Goal: Information Seeking & Learning: Learn about a topic

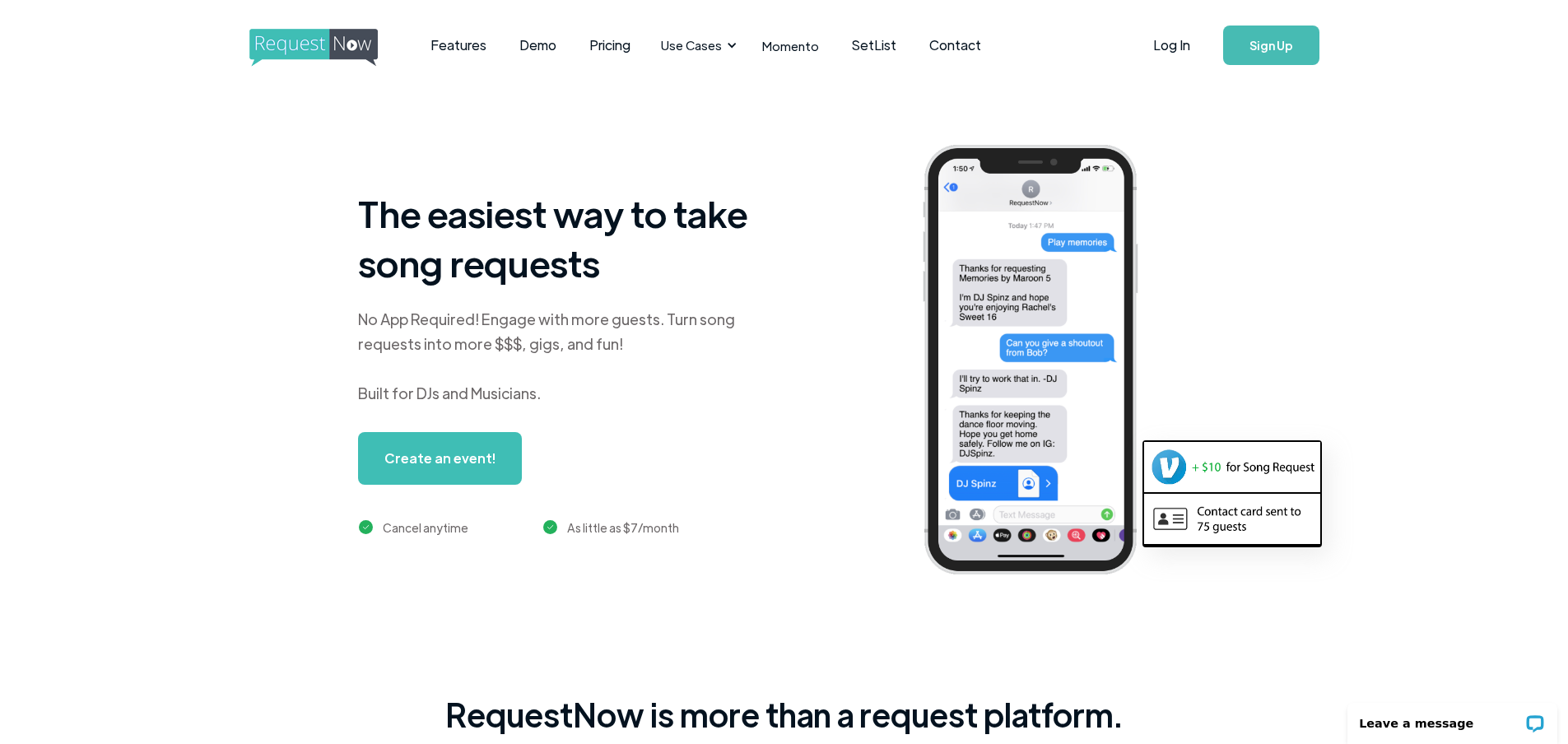
click at [457, 460] on link "Create an event!" at bounding box center [440, 457] width 164 height 52
click at [596, 51] on link "Pricing" at bounding box center [609, 45] width 74 height 51
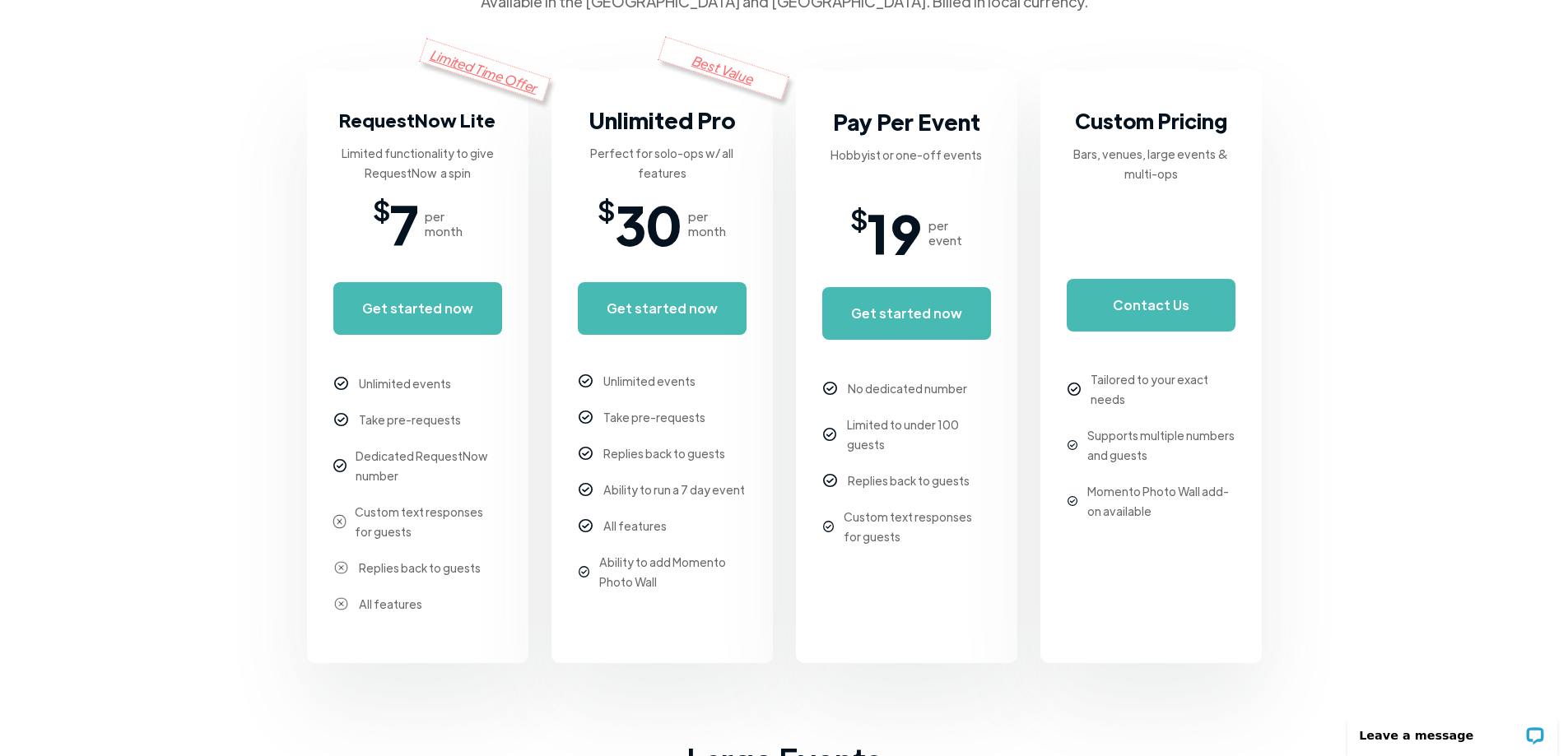
scroll to position [304, 0]
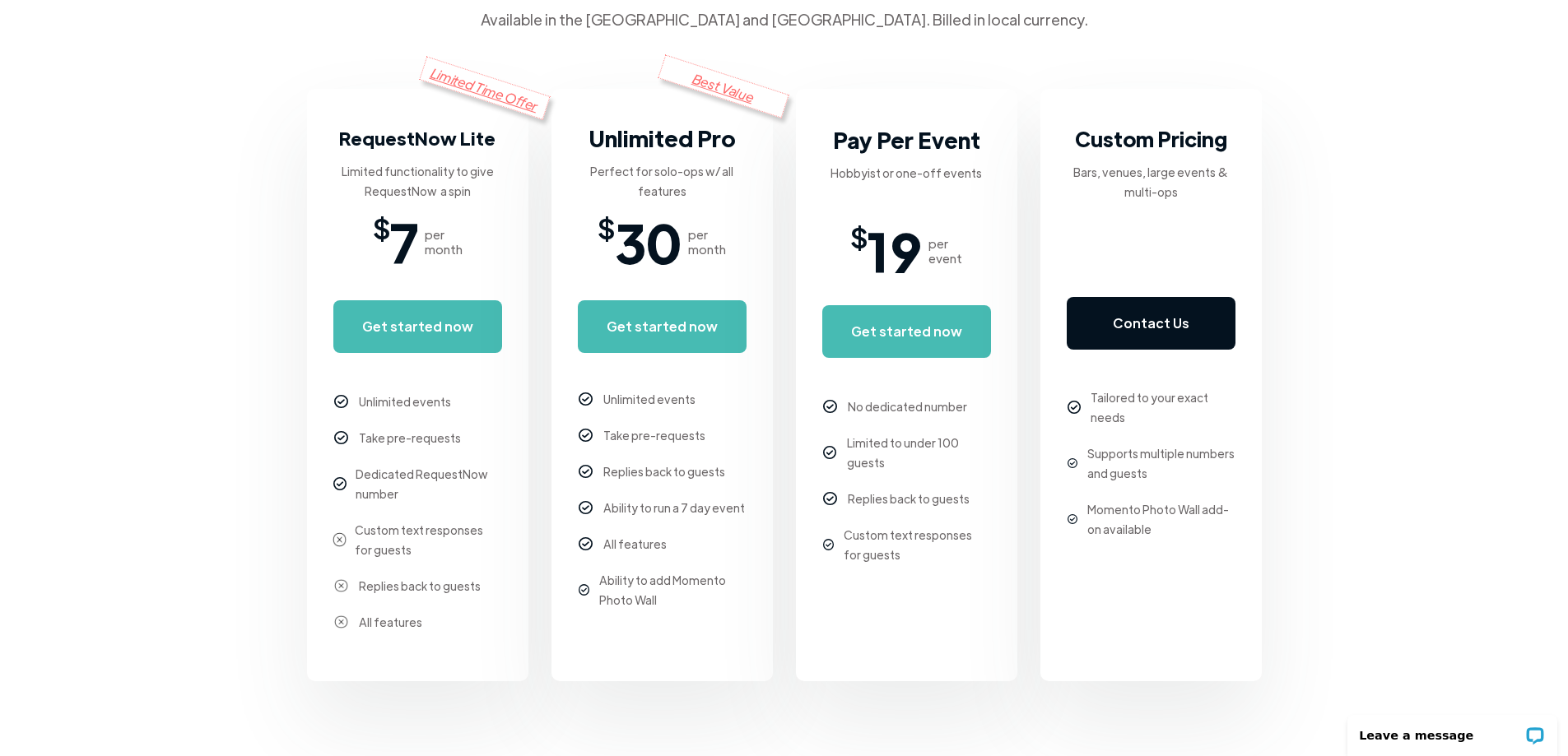
click at [1138, 311] on link "Contact Us" at bounding box center [1151, 322] width 169 height 52
